Goal: Transaction & Acquisition: Book appointment/travel/reservation

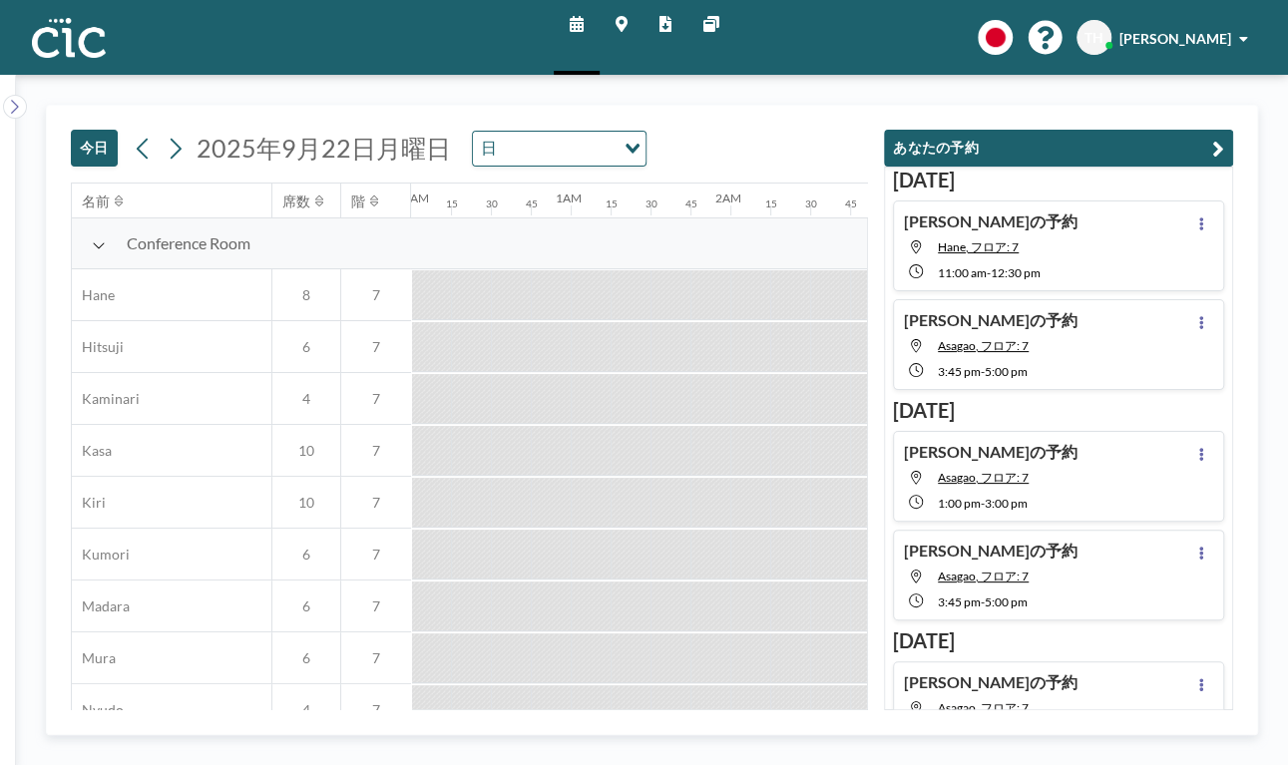
scroll to position [0, 3072]
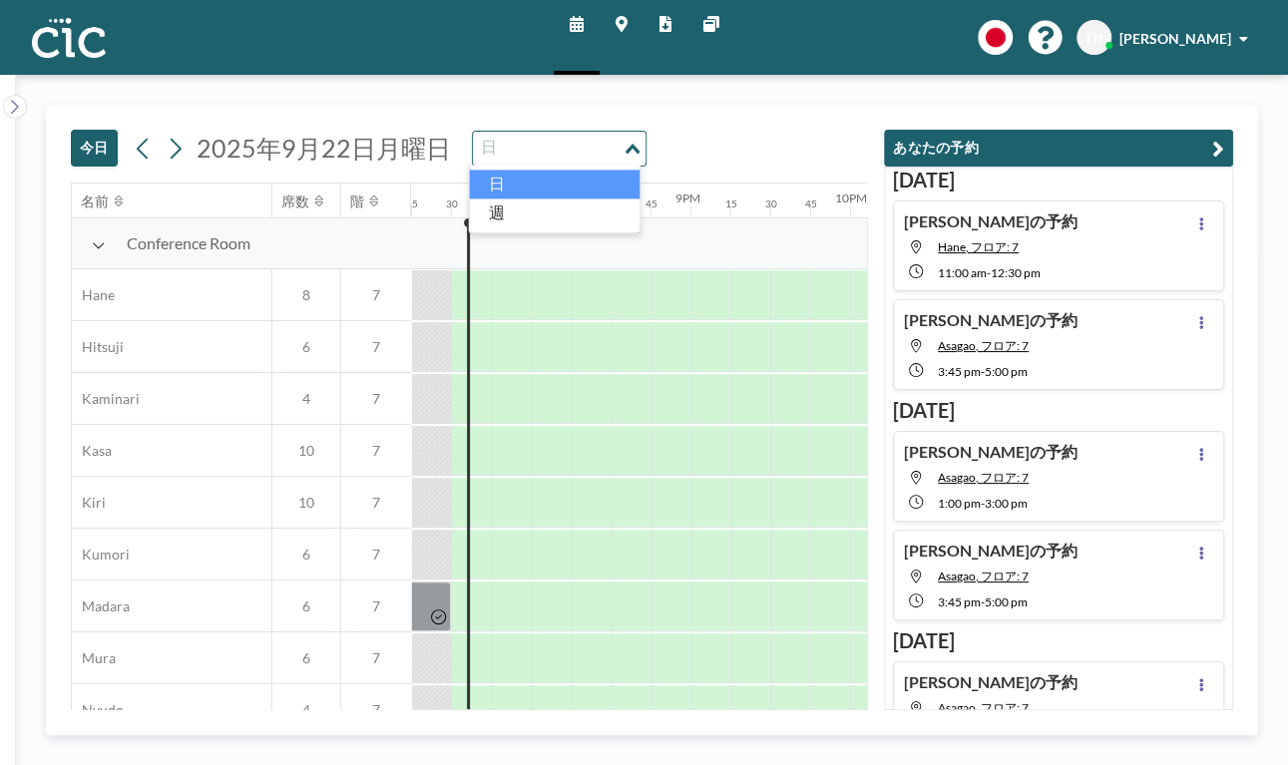
click at [569, 138] on input "Search for option" at bounding box center [548, 149] width 146 height 26
click at [543, 217] on li "週" at bounding box center [554, 212] width 171 height 29
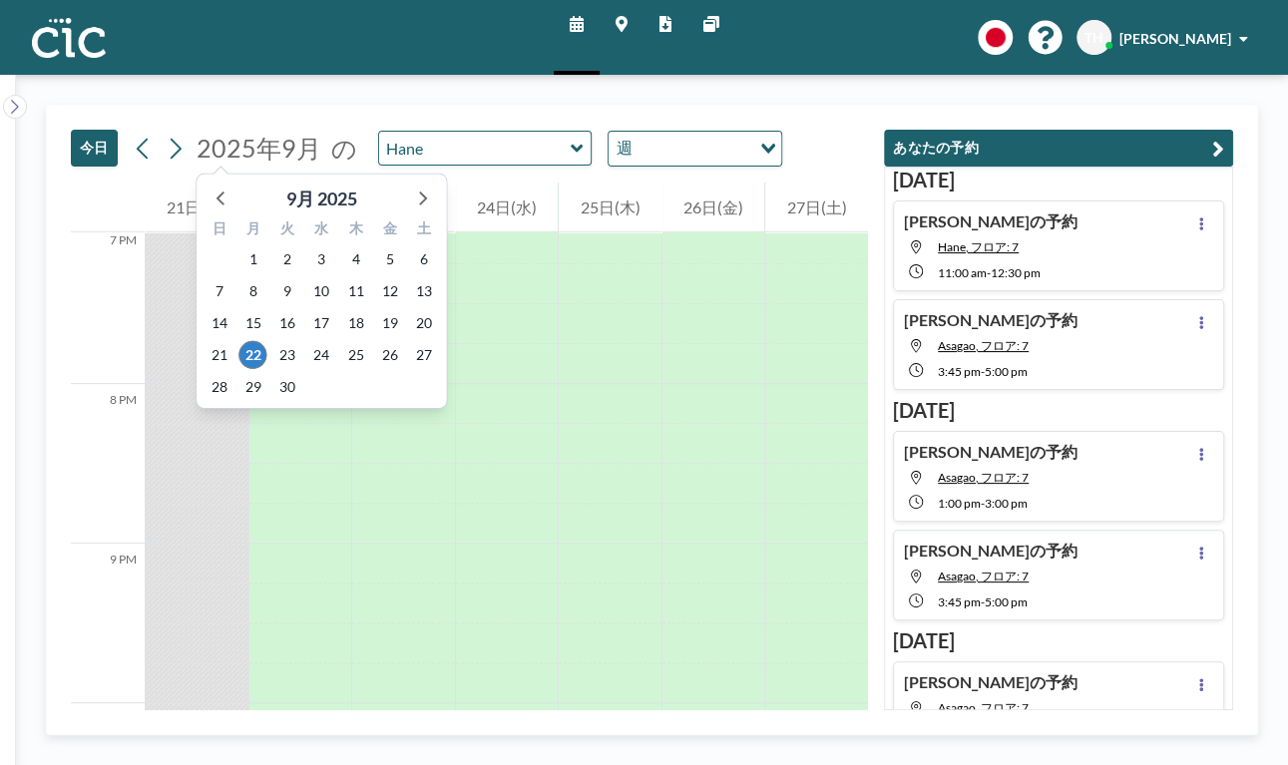
scroll to position [3072, 0]
click at [422, 200] on icon at bounding box center [423, 199] width 8 height 14
click at [356, 320] on span "16" at bounding box center [356, 323] width 28 height 28
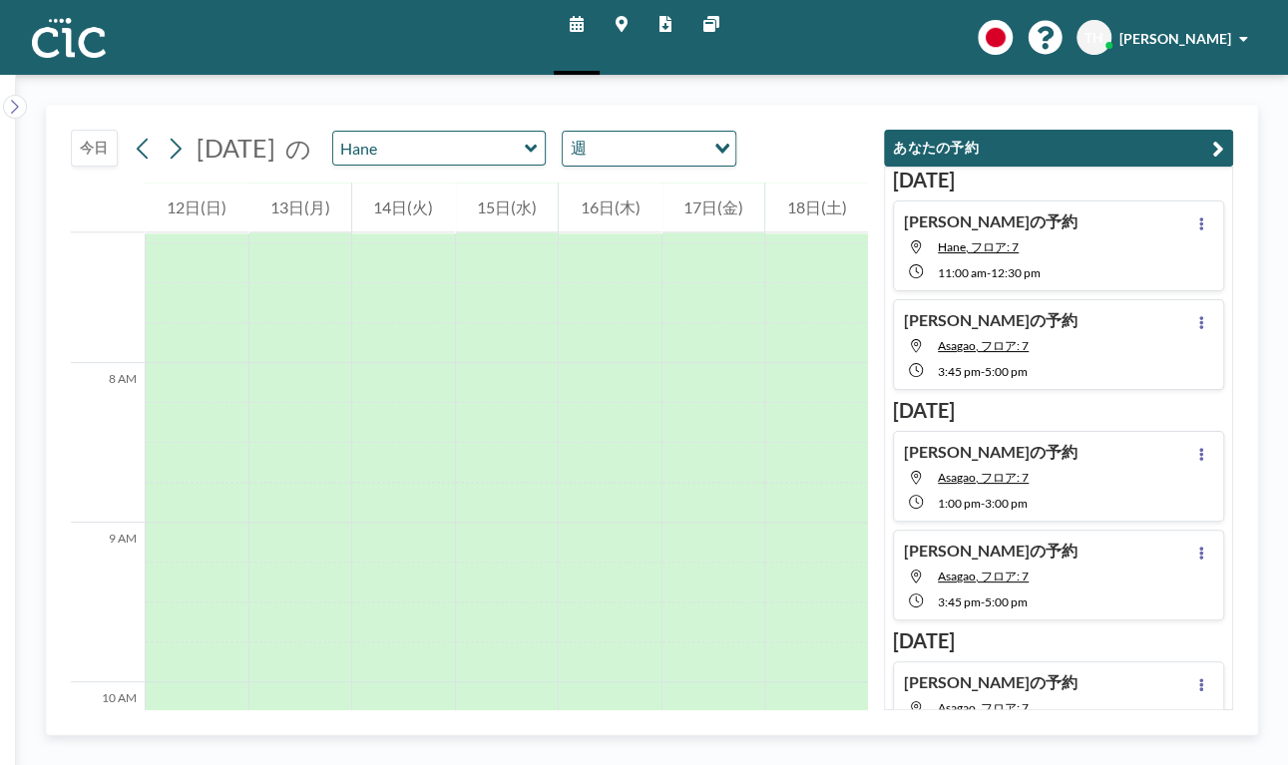
scroll to position [1237, 0]
click at [702, 154] on input "Search for option" at bounding box center [647, 149] width 110 height 26
click at [670, 183] on li "日" at bounding box center [700, 184] width 171 height 29
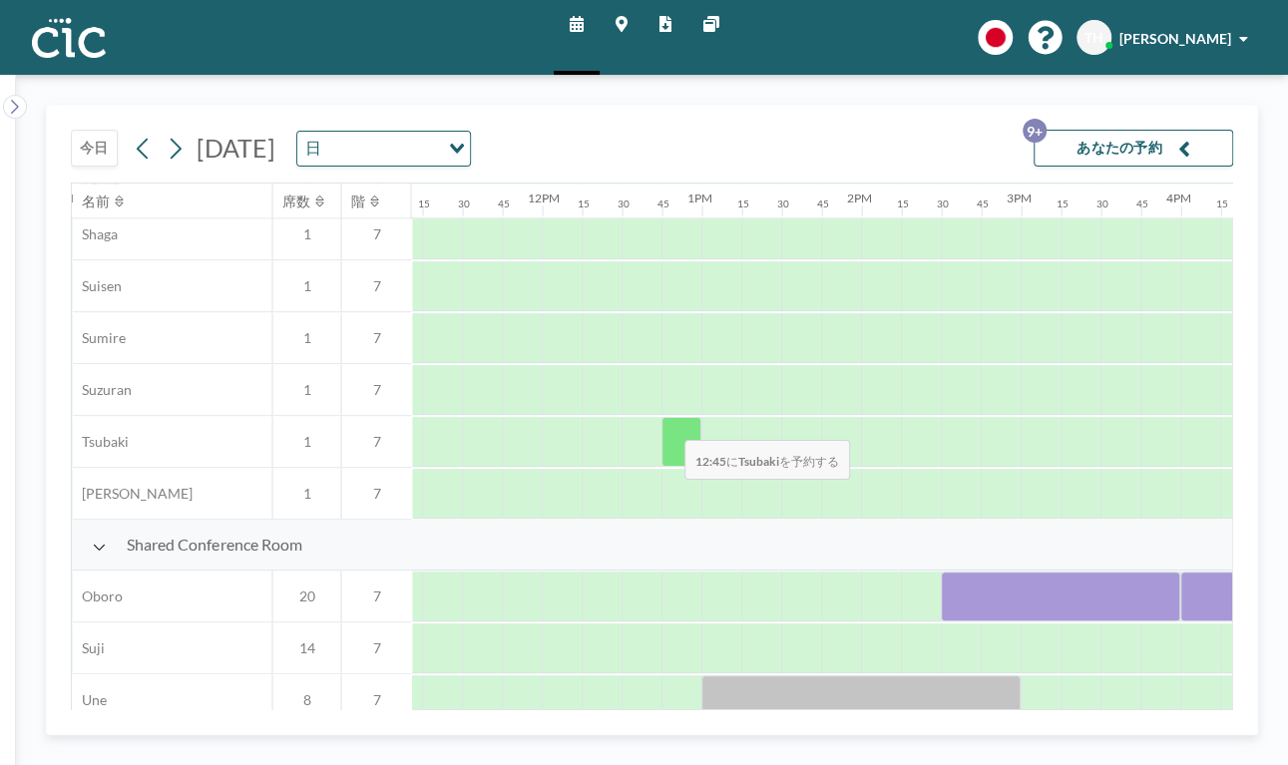
scroll to position [1226, 1784]
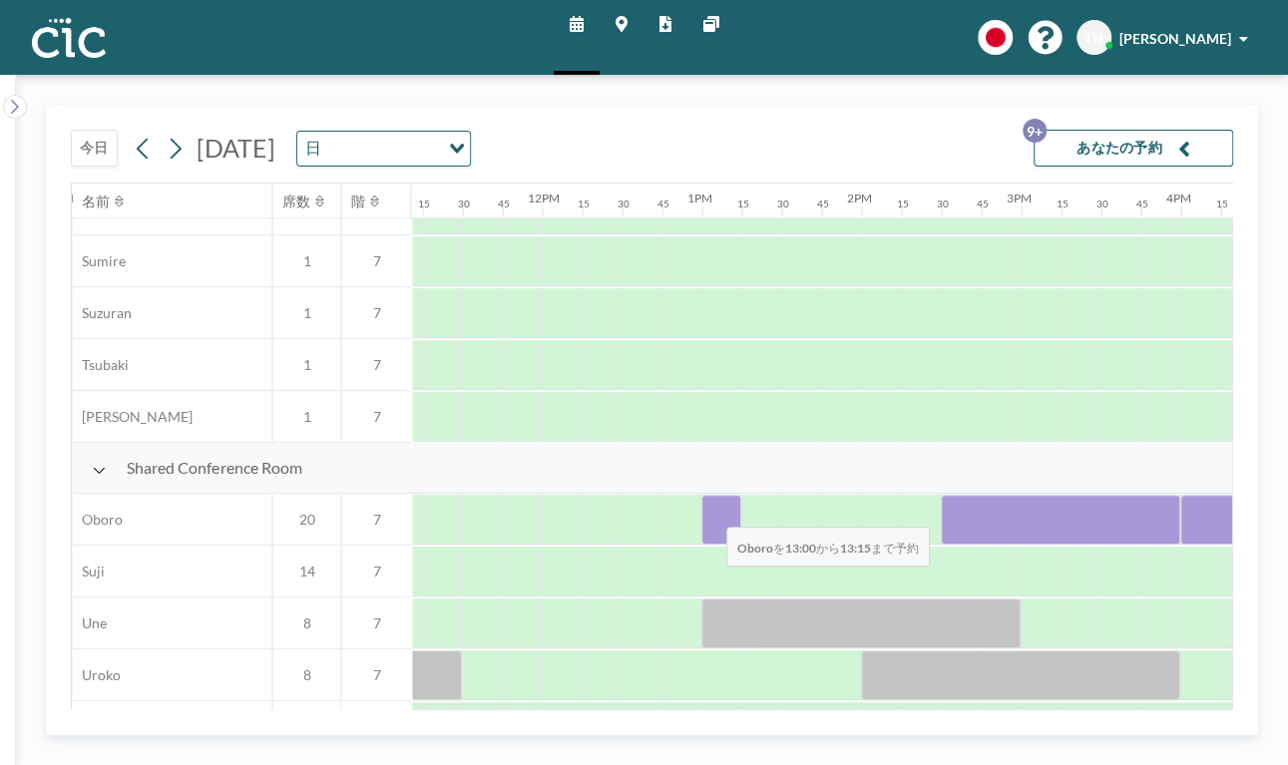
click at [710, 514] on div at bounding box center [721, 520] width 40 height 50
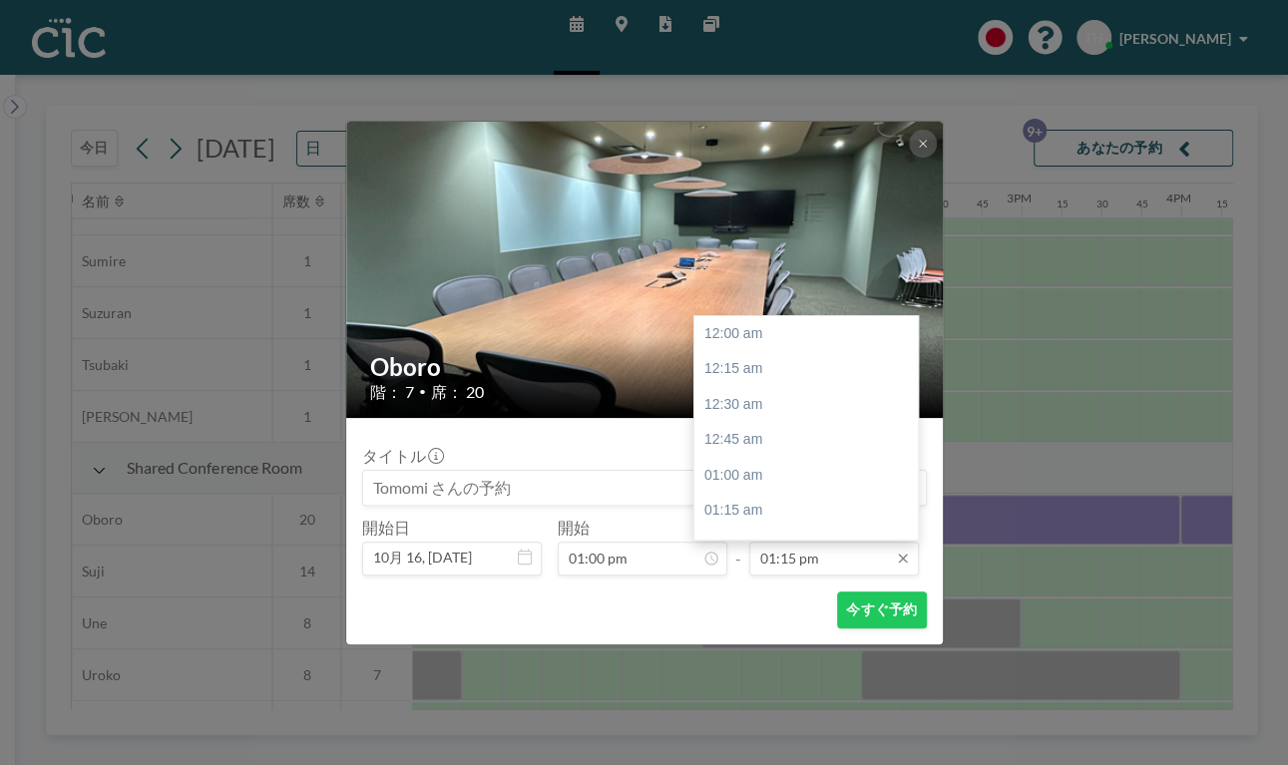
scroll to position [1881, 0]
click at [822, 563] on input "01:15 pm" at bounding box center [834, 559] width 170 height 34
click at [763, 509] on div "03:00 pm" at bounding box center [811, 516] width 235 height 36
type input "03:00 pm"
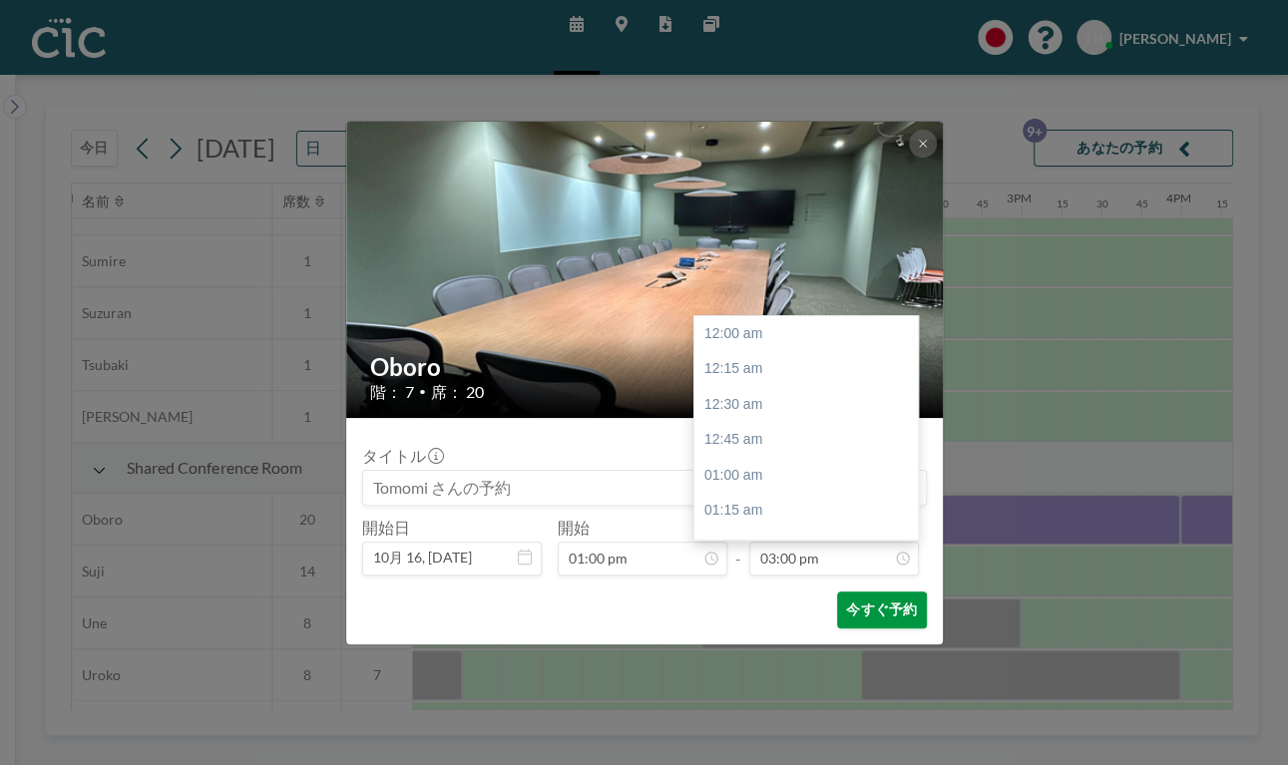
scroll to position [2130, 0]
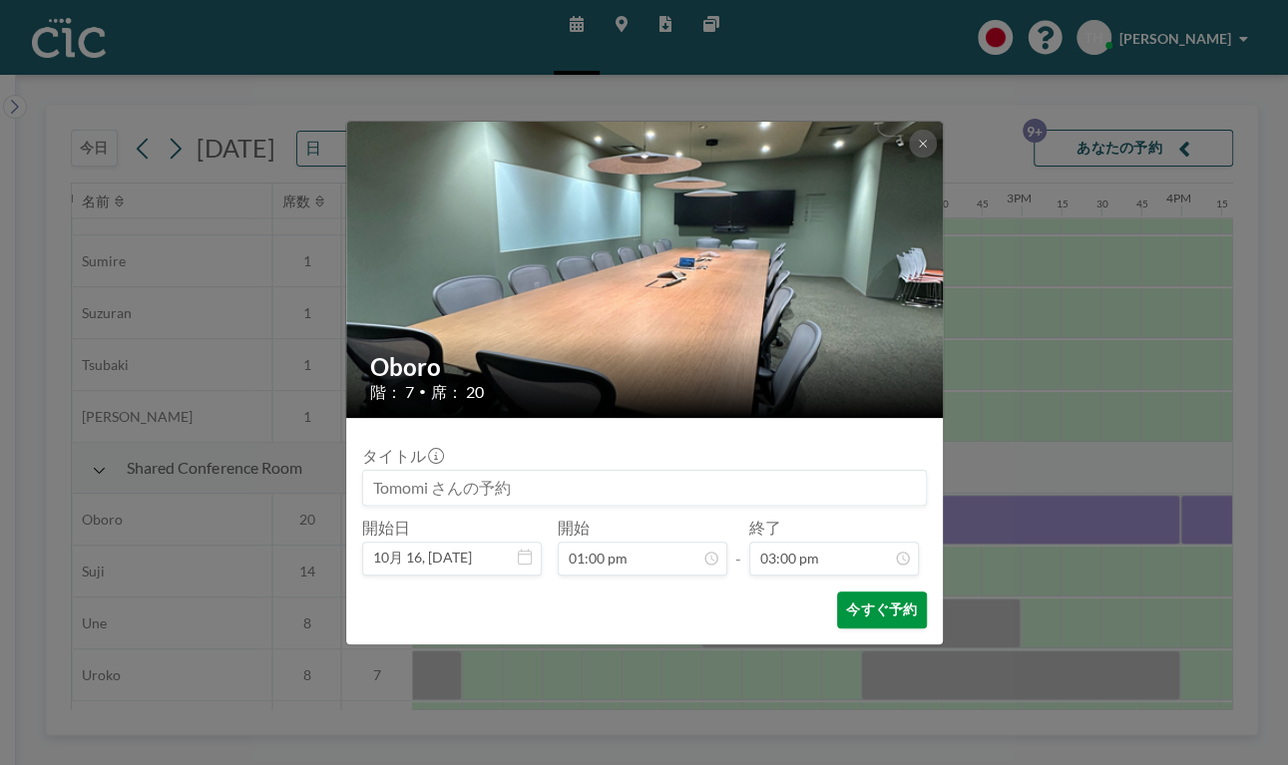
click at [881, 618] on button "今すぐ予約" at bounding box center [881, 609] width 89 height 37
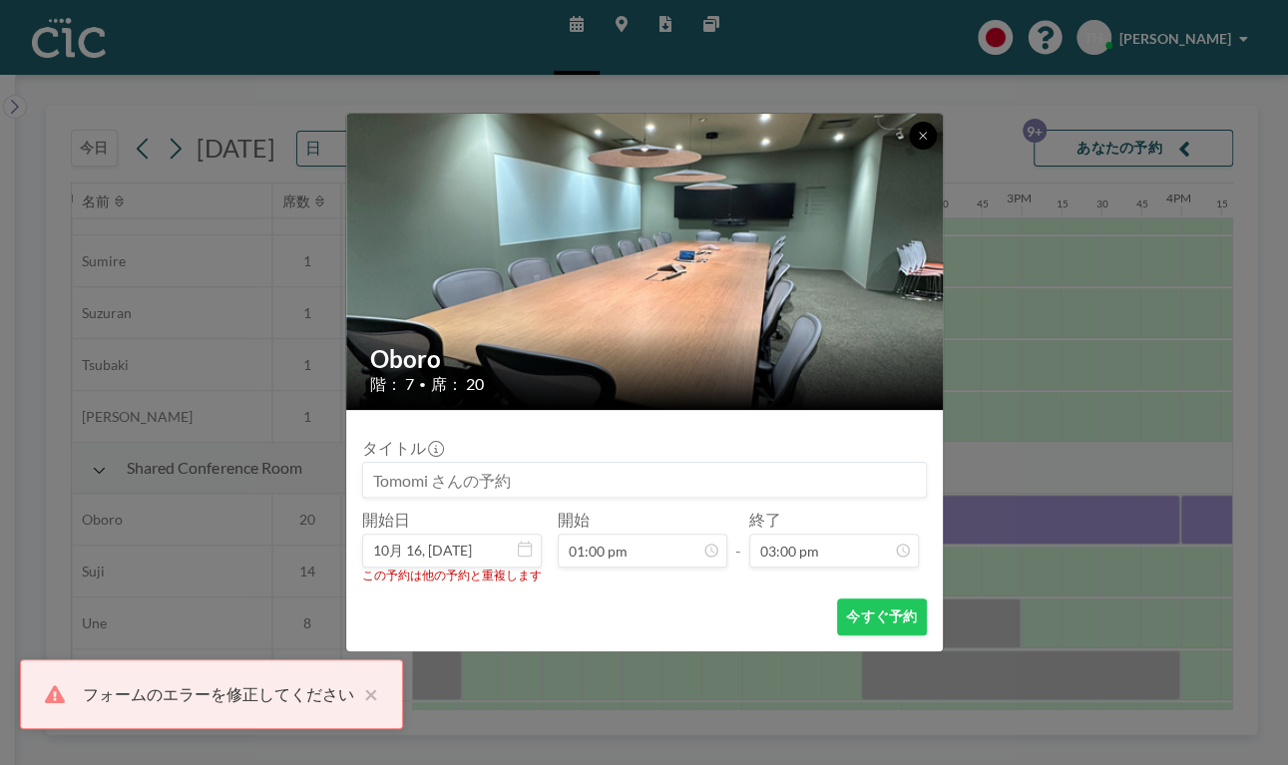
drag, startPoint x: 916, startPoint y: 141, endPoint x: 917, endPoint y: 163, distance: 22.0
click at [917, 141] on button at bounding box center [923, 136] width 28 height 28
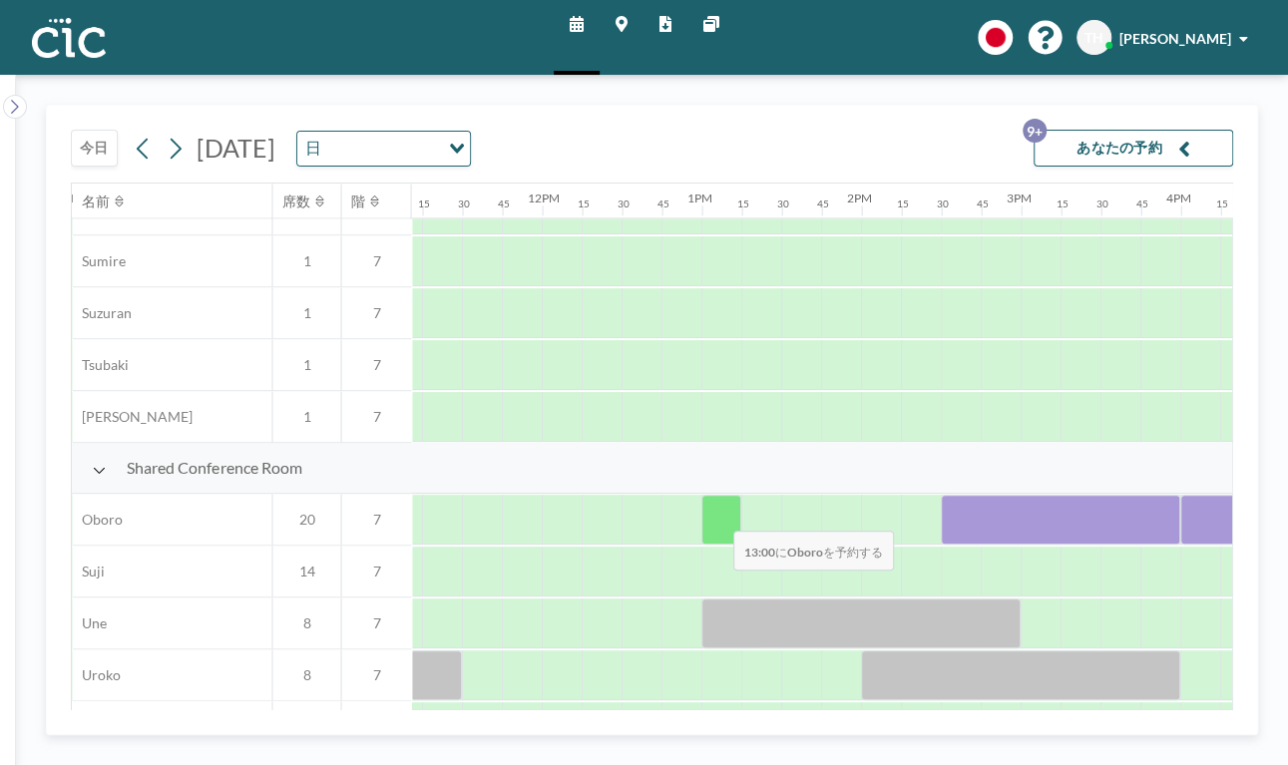
click at [717, 518] on div at bounding box center [721, 520] width 40 height 50
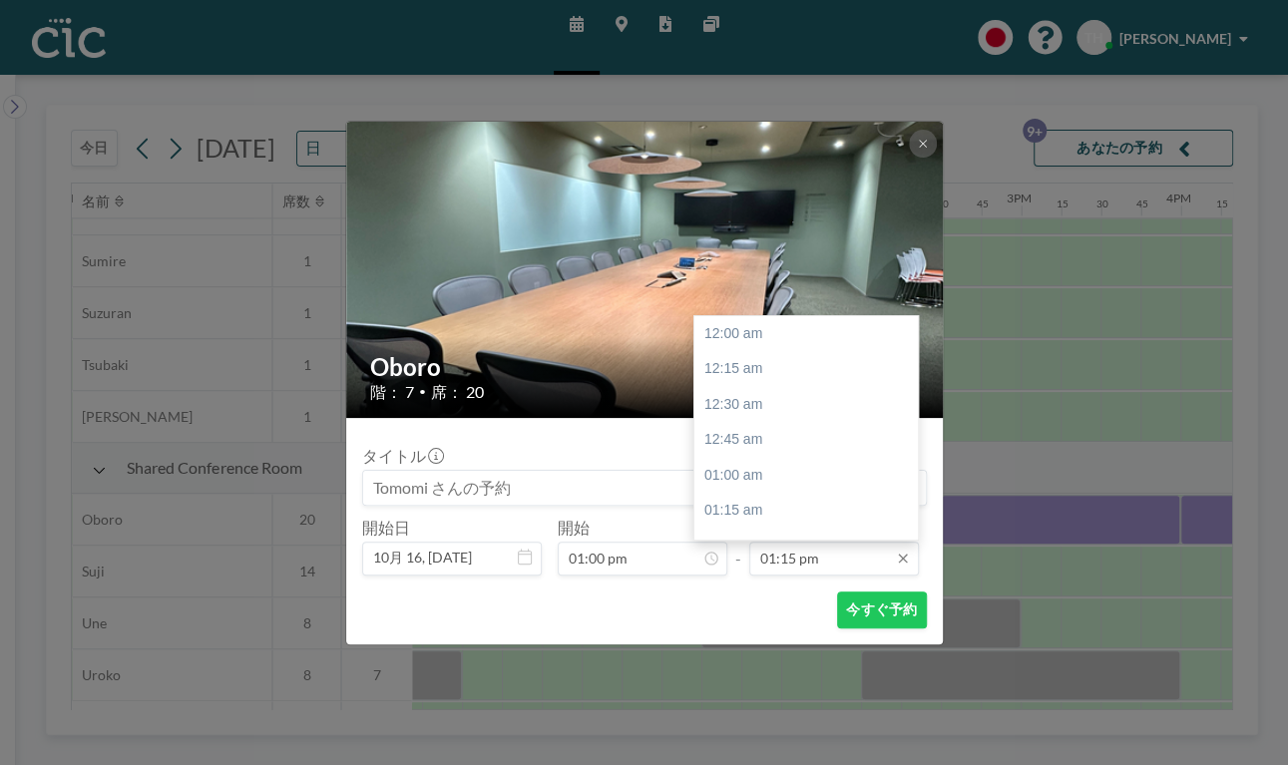
scroll to position [1881, 0]
click at [794, 561] on input "01:15 pm" at bounding box center [834, 559] width 170 height 34
click at [736, 506] on div "02:30 pm" at bounding box center [811, 512] width 235 height 36
type input "02:30 pm"
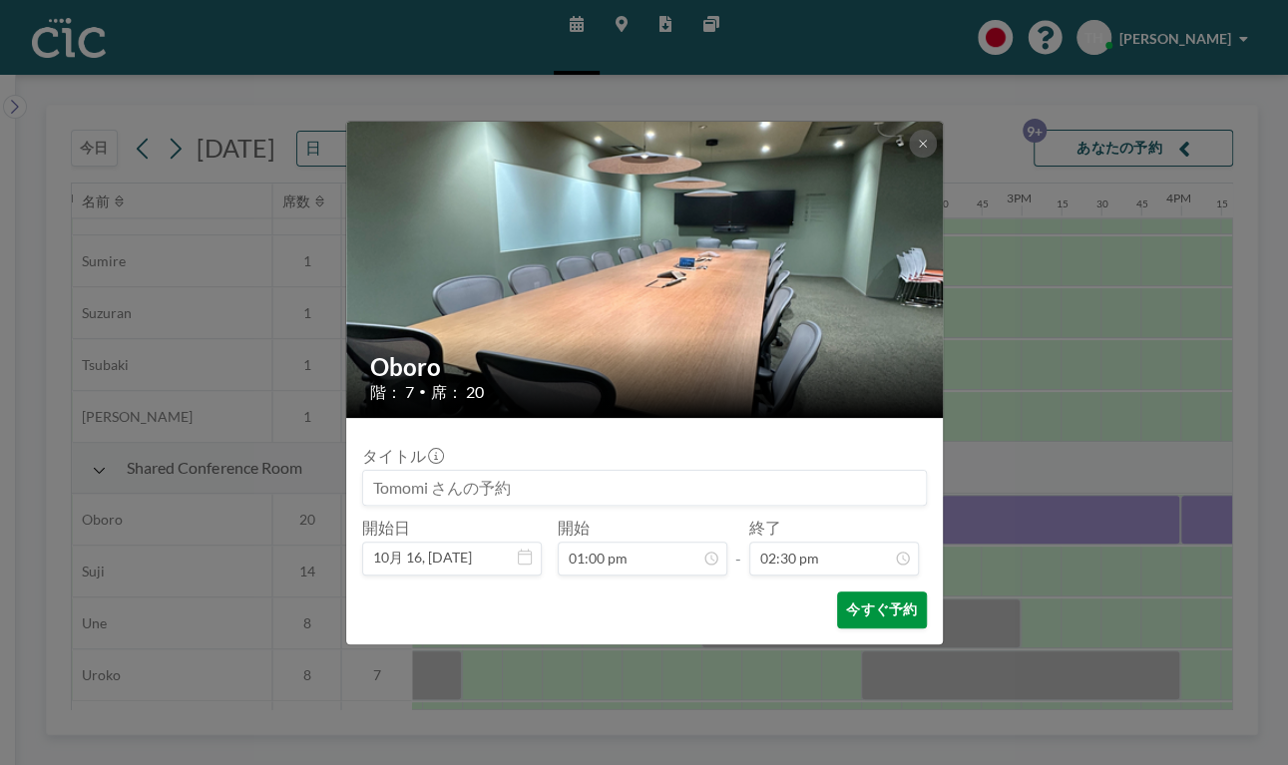
scroll to position [2059, 0]
click at [886, 617] on button "今すぐ予約" at bounding box center [881, 609] width 89 height 37
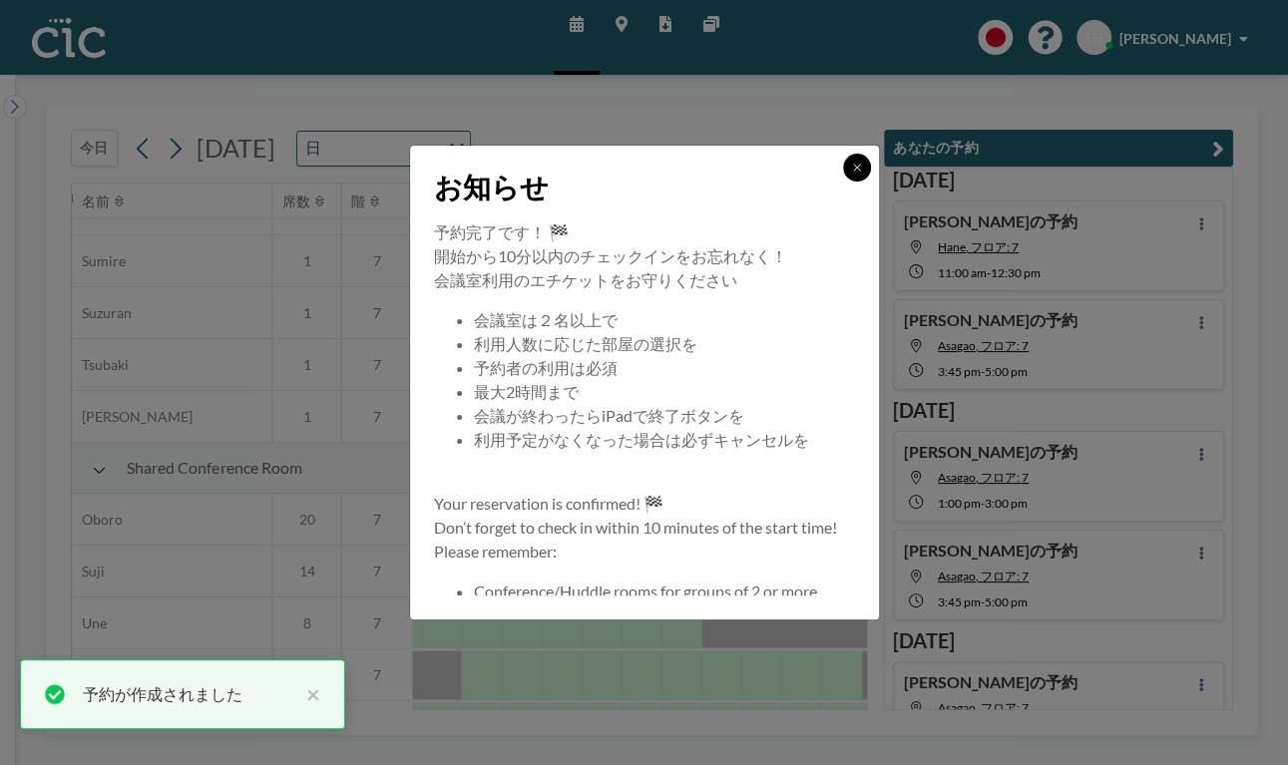
click at [864, 173] on button at bounding box center [857, 168] width 28 height 28
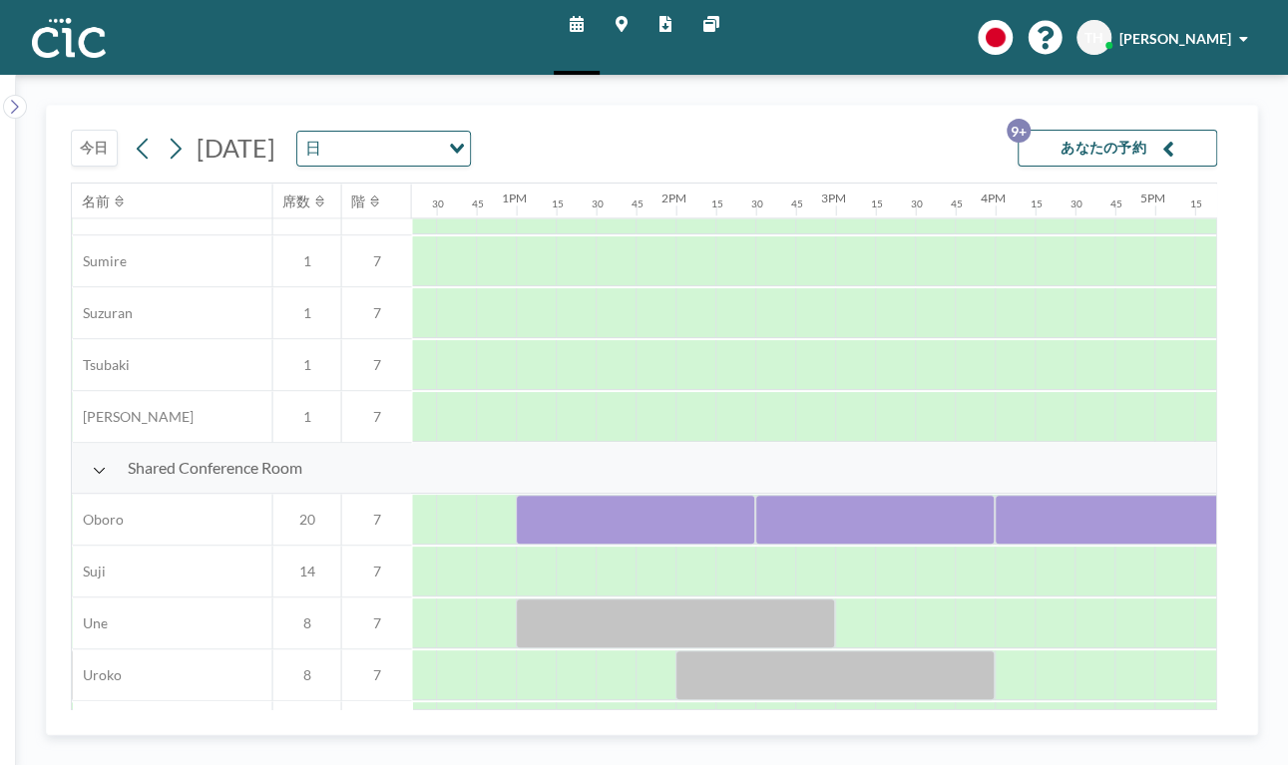
scroll to position [1226, 1972]
